Goal: Information Seeking & Learning: Learn about a topic

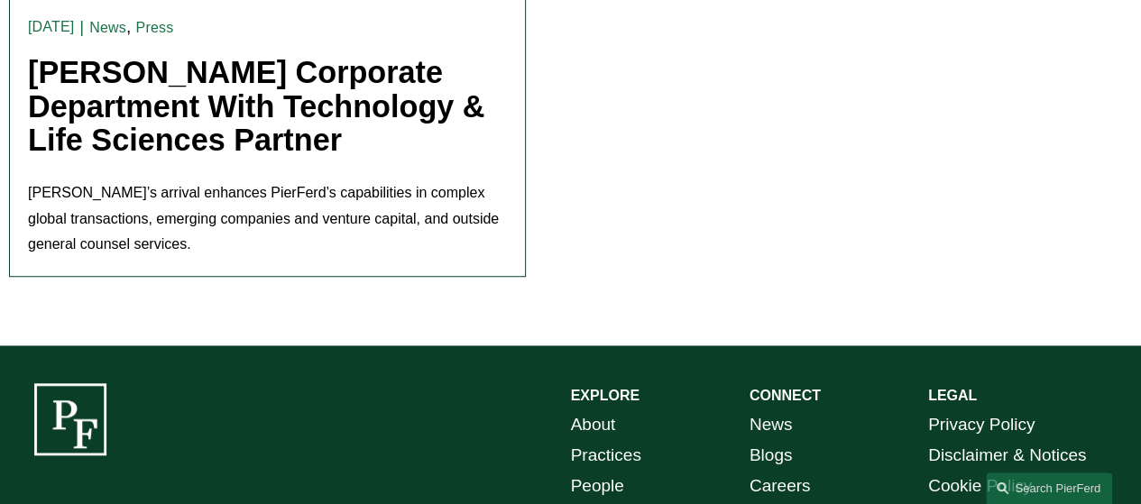
scroll to position [631, 0]
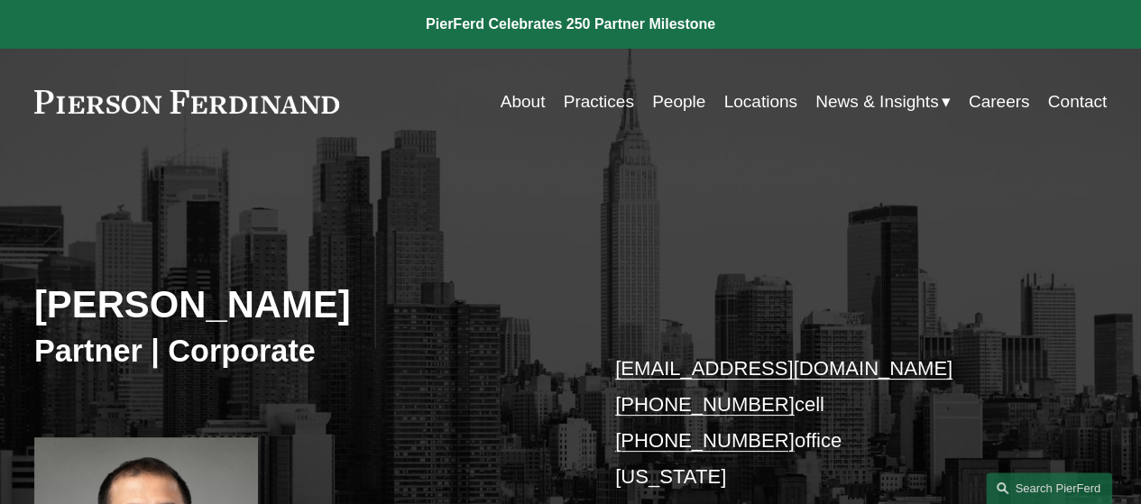
click at [565, 21] on link at bounding box center [570, 24] width 1141 height 49
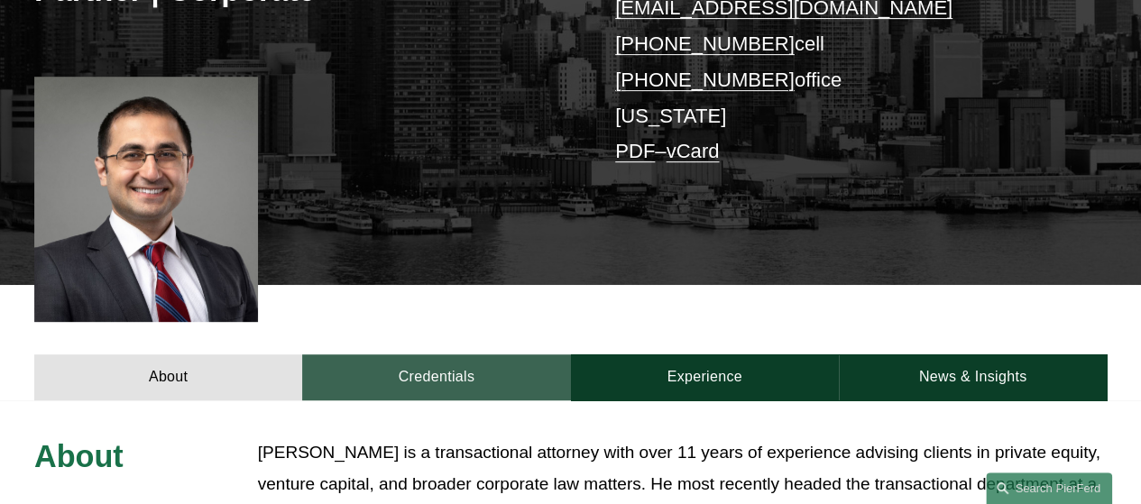
scroll to position [541, 0]
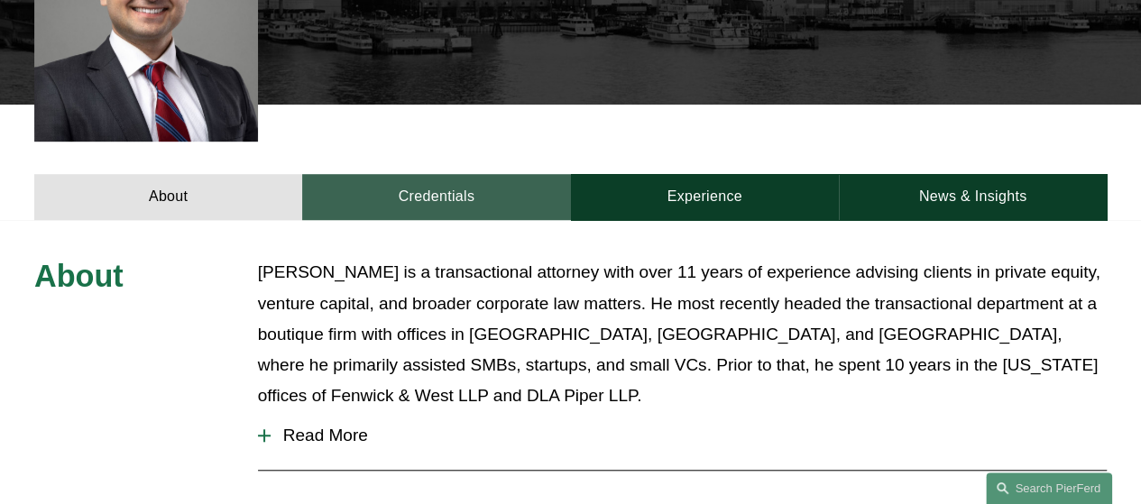
click at [498, 198] on link "Credentials" at bounding box center [436, 197] width 268 height 46
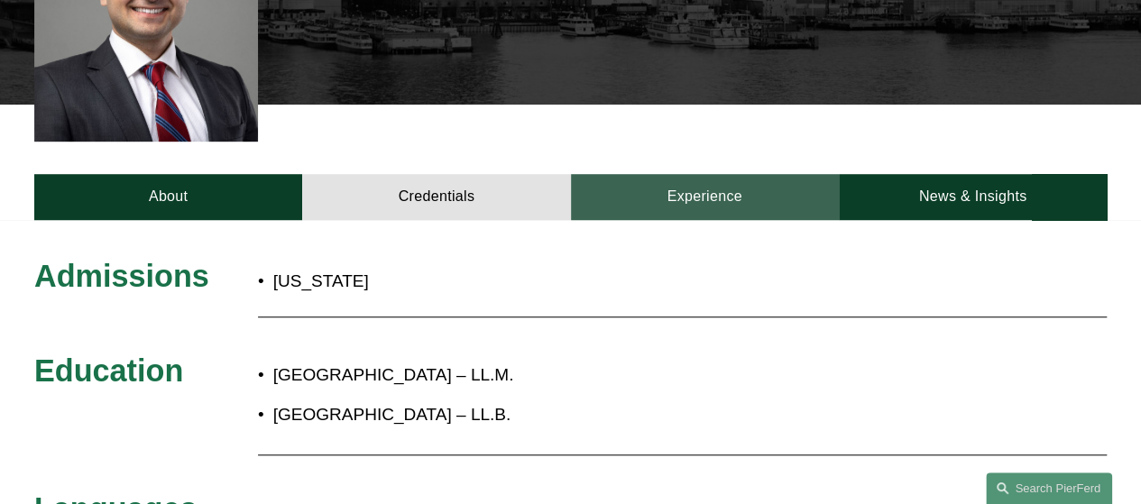
click at [633, 205] on link "Experience" at bounding box center [705, 197] width 268 height 46
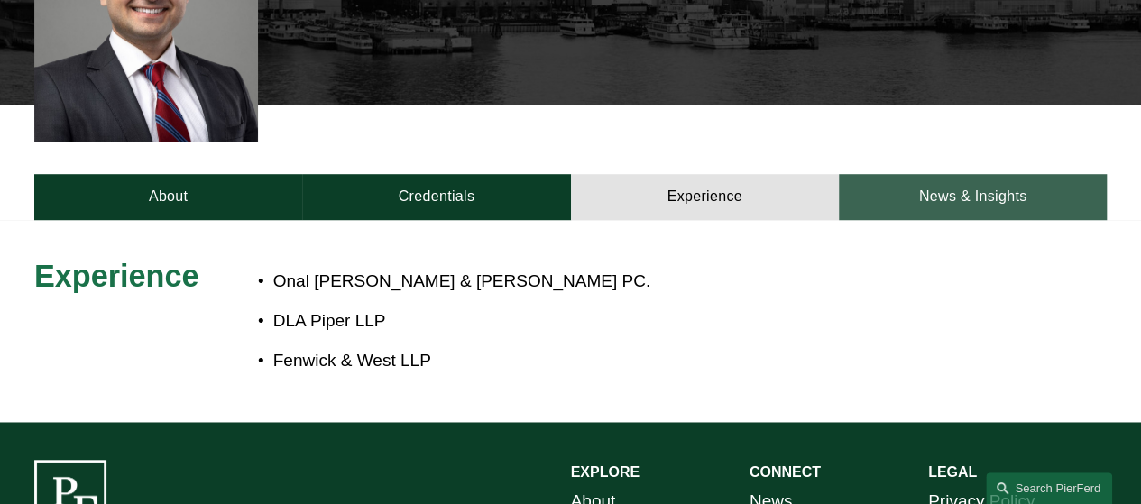
click at [958, 187] on link "News & Insights" at bounding box center [973, 197] width 268 height 46
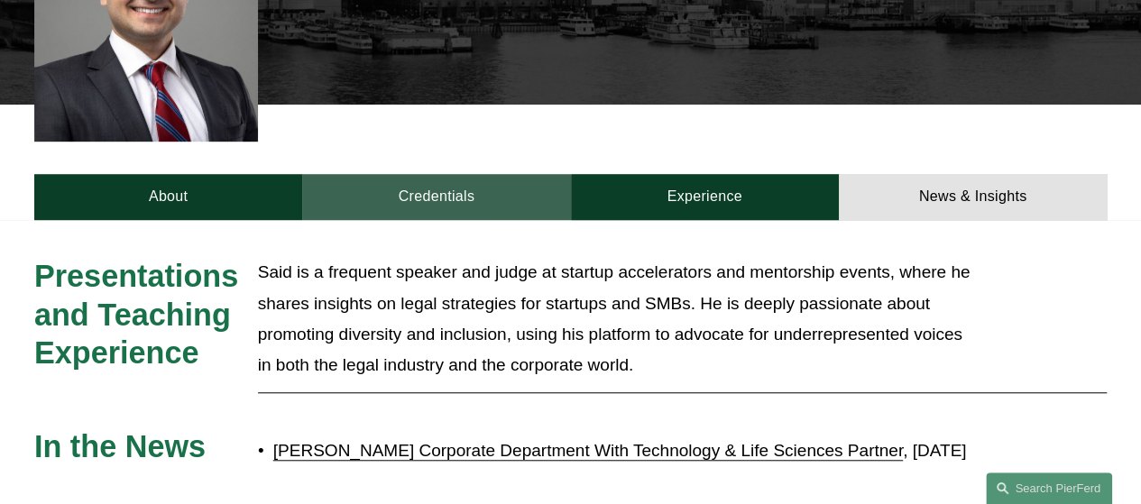
click at [476, 210] on link "Credentials" at bounding box center [436, 197] width 268 height 46
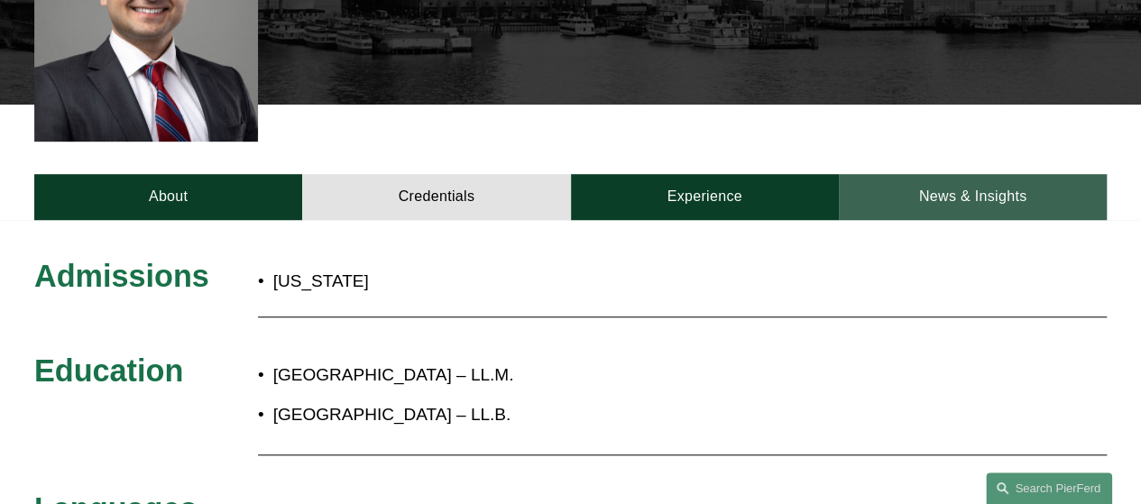
click at [921, 207] on link "News & Insights" at bounding box center [973, 197] width 268 height 46
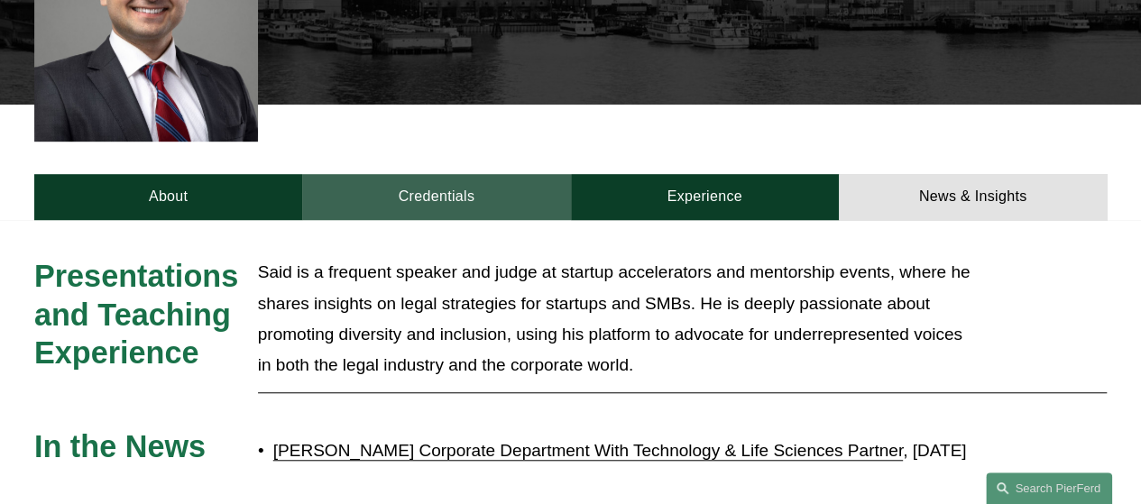
click at [421, 214] on link "Credentials" at bounding box center [436, 197] width 268 height 46
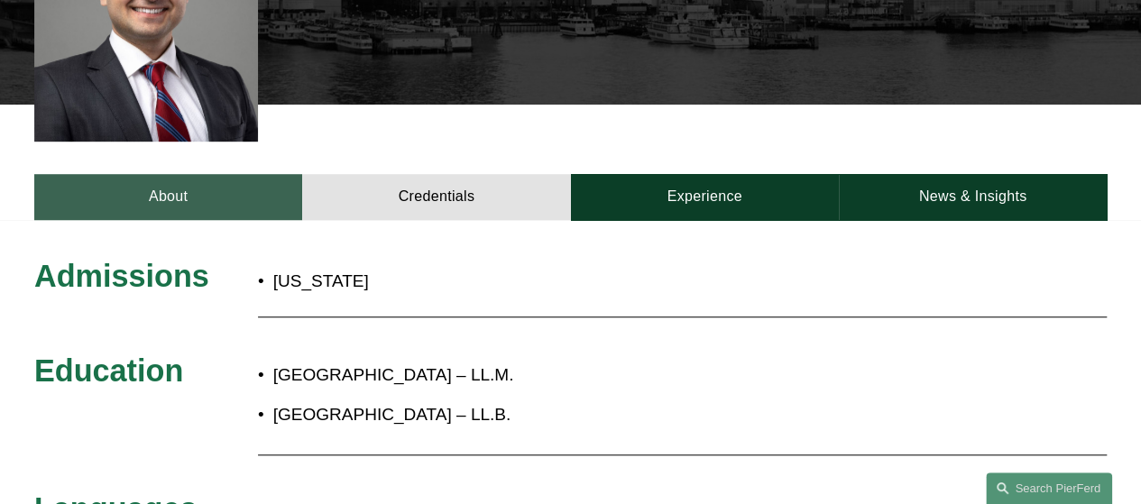
click at [170, 212] on link "About" at bounding box center [168, 197] width 268 height 46
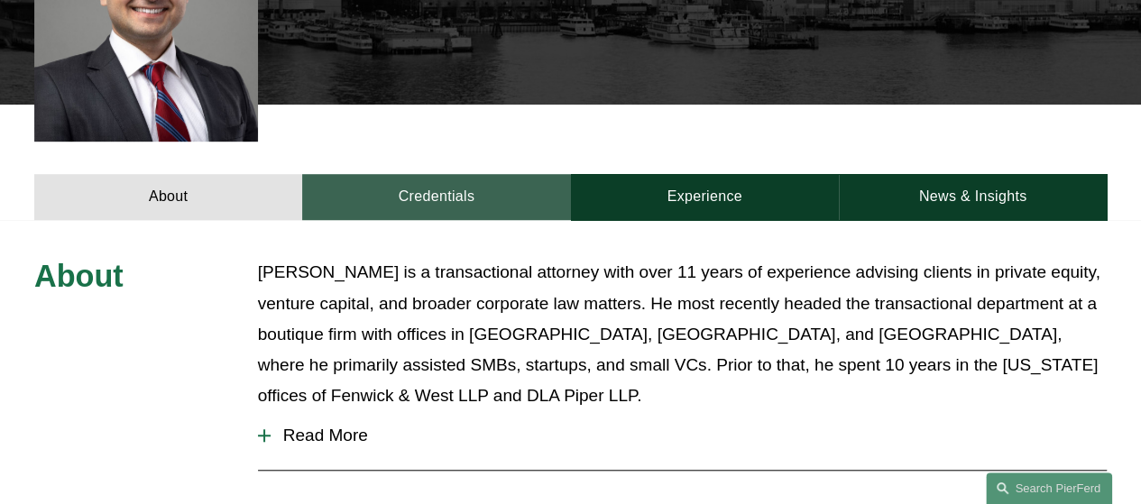
scroll to position [631, 0]
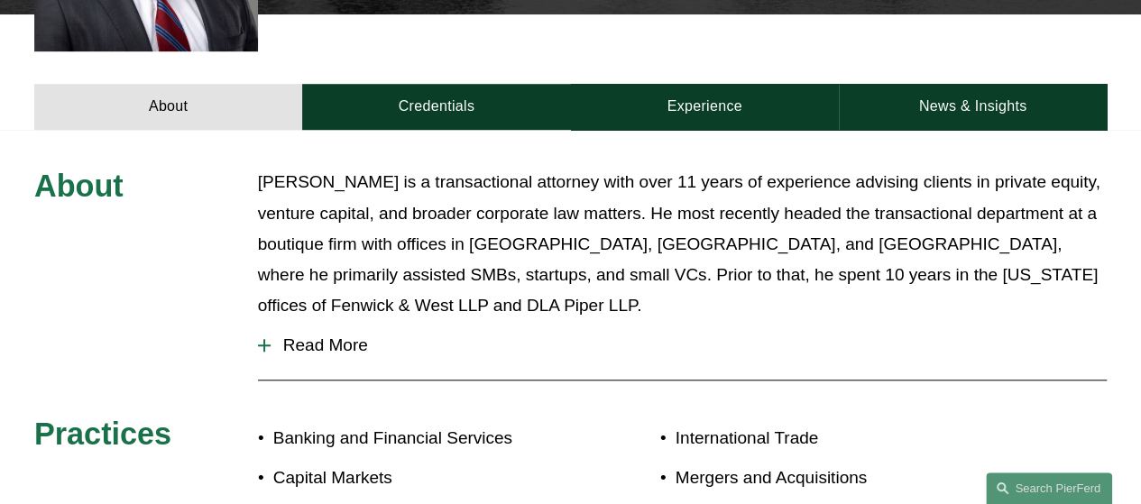
click at [294, 337] on button "Read More" at bounding box center [682, 345] width 849 height 47
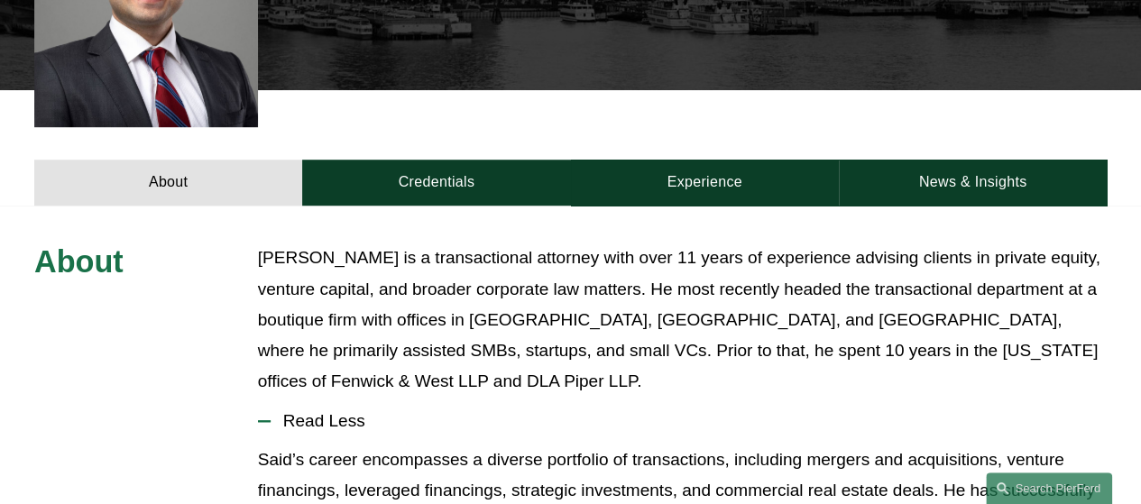
scroll to position [541, 0]
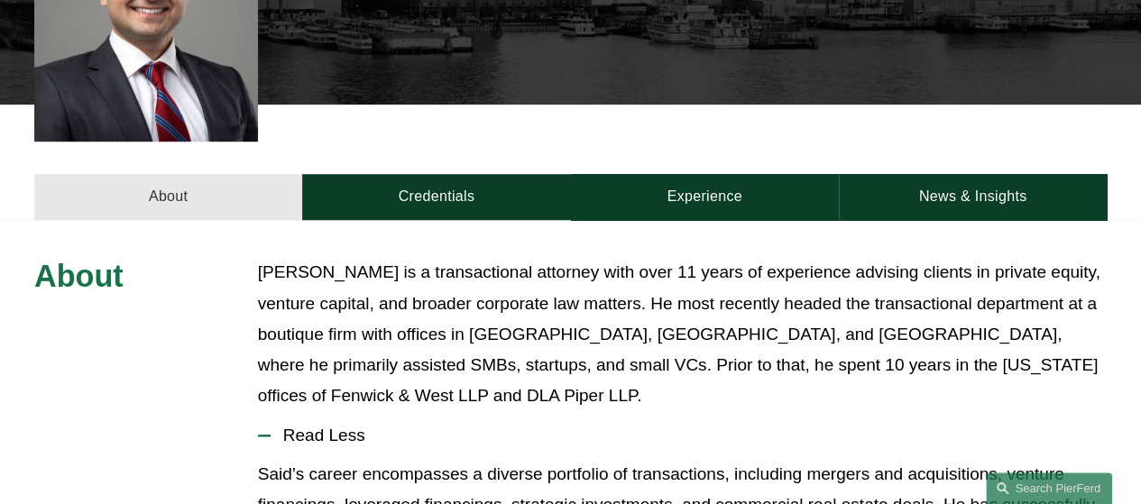
click at [280, 209] on link "About" at bounding box center [168, 197] width 268 height 46
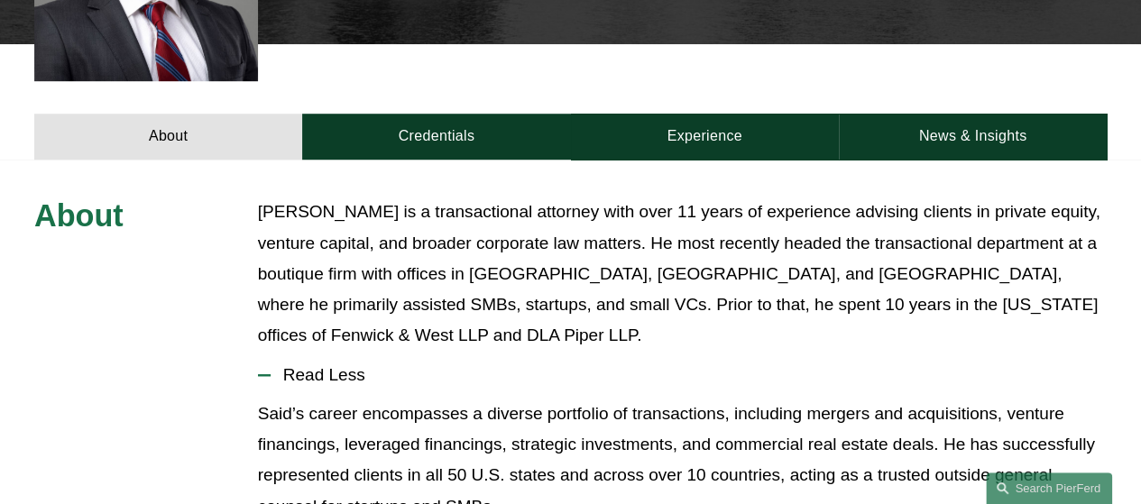
scroll to position [451, 0]
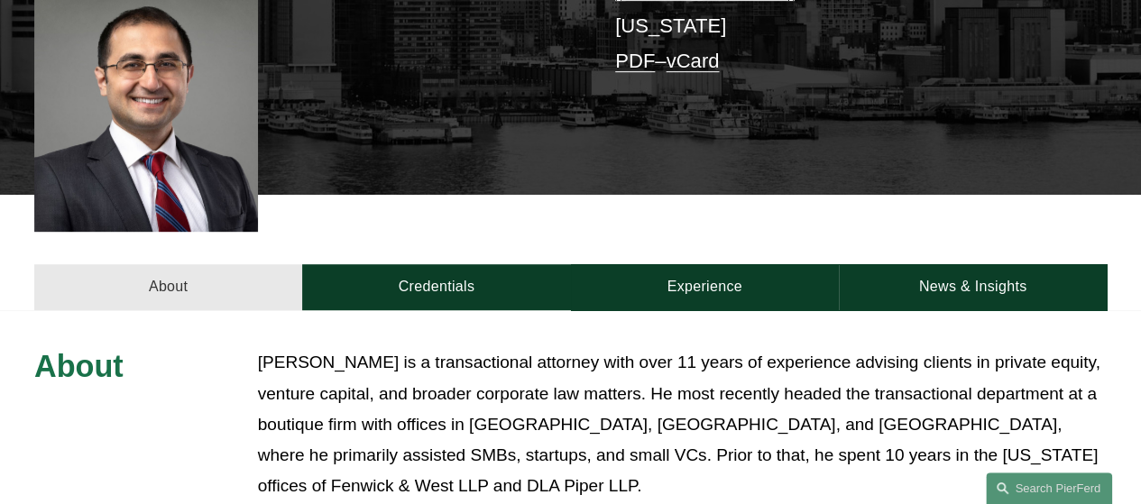
click at [148, 292] on link "About" at bounding box center [168, 287] width 268 height 46
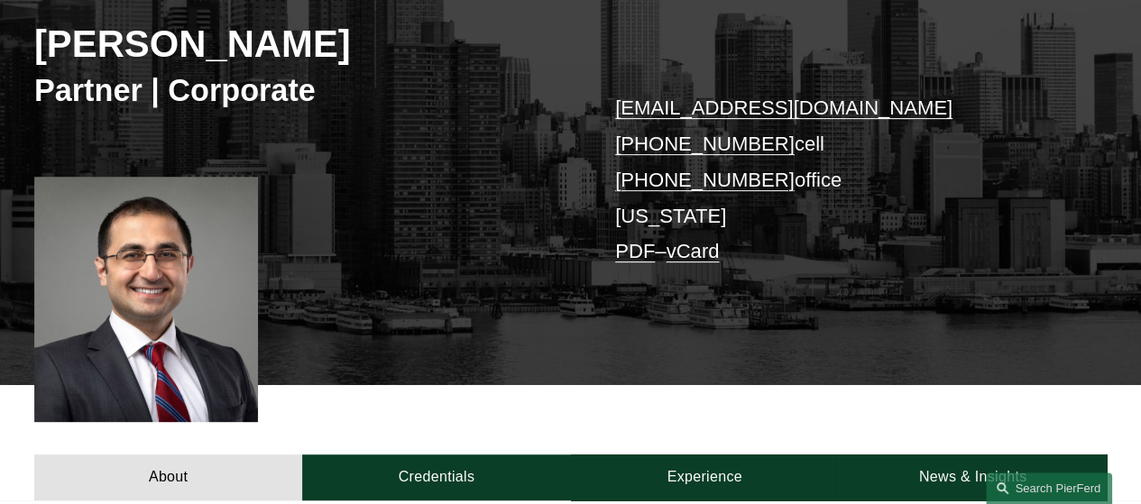
scroll to position [180, 0]
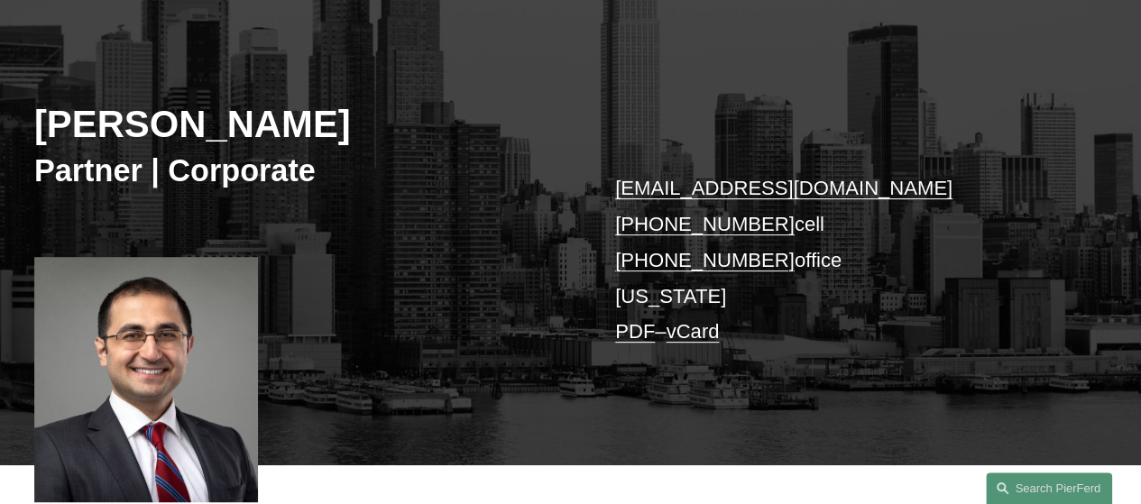
click at [650, 335] on link "PDF" at bounding box center [635, 331] width 40 height 23
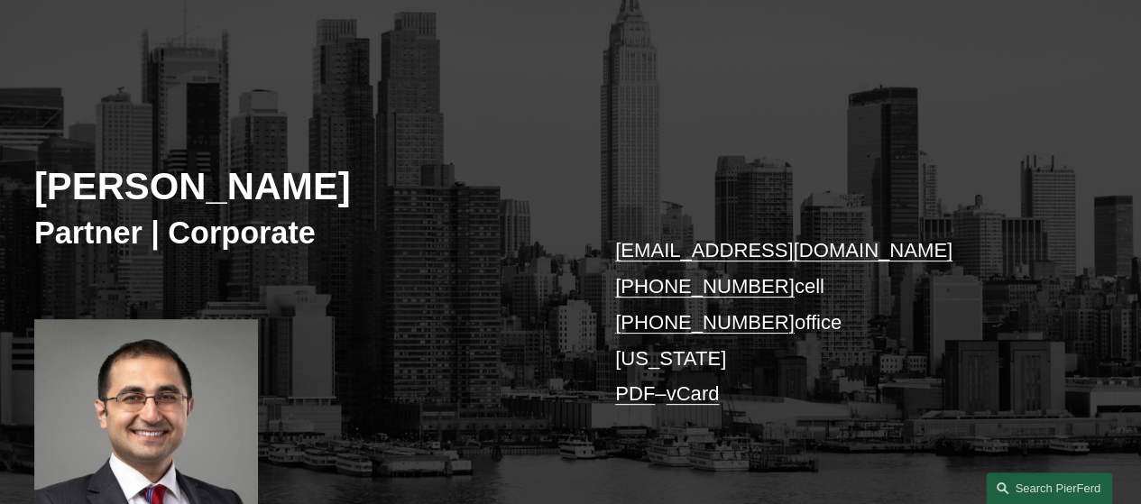
scroll to position [90, 0]
